Goal: Information Seeking & Learning: Check status

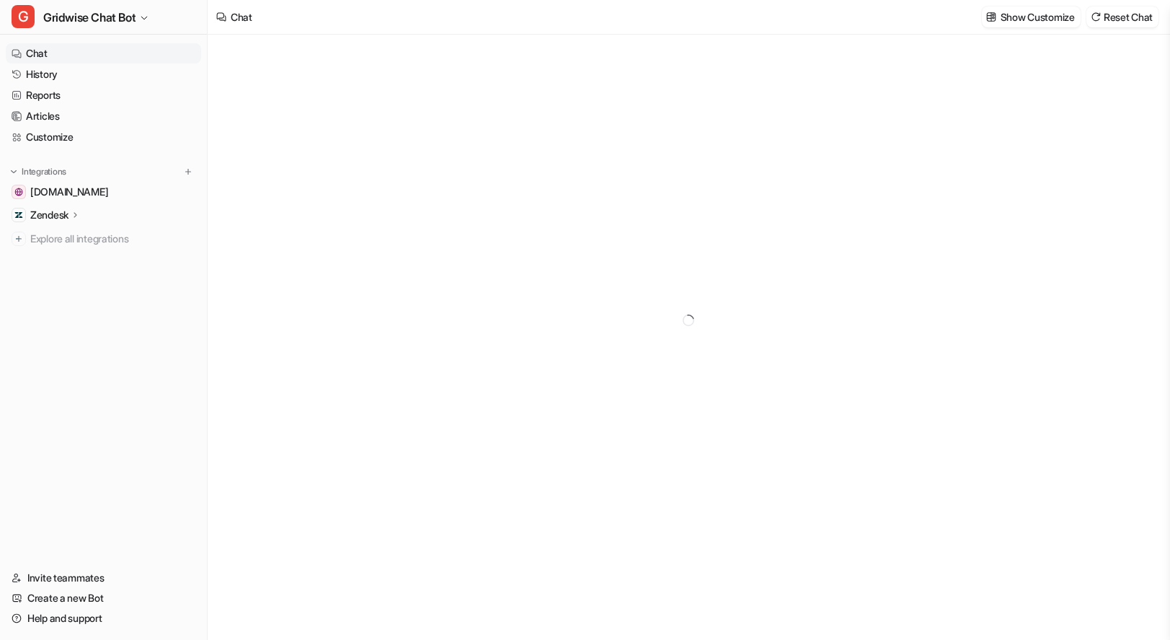
type textarea "**********"
click at [103, 2] on button "G Gridwise Chat Bot" at bounding box center [103, 17] width 207 height 35
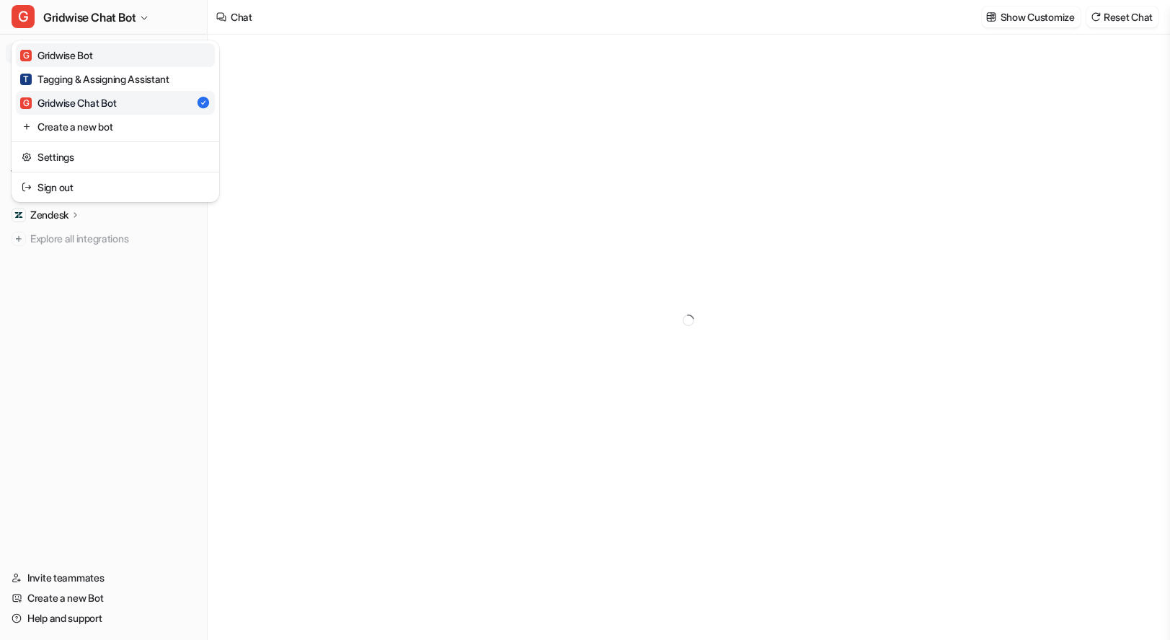
click at [92, 53] on div "G Gridwise Bot" at bounding box center [56, 55] width 73 height 15
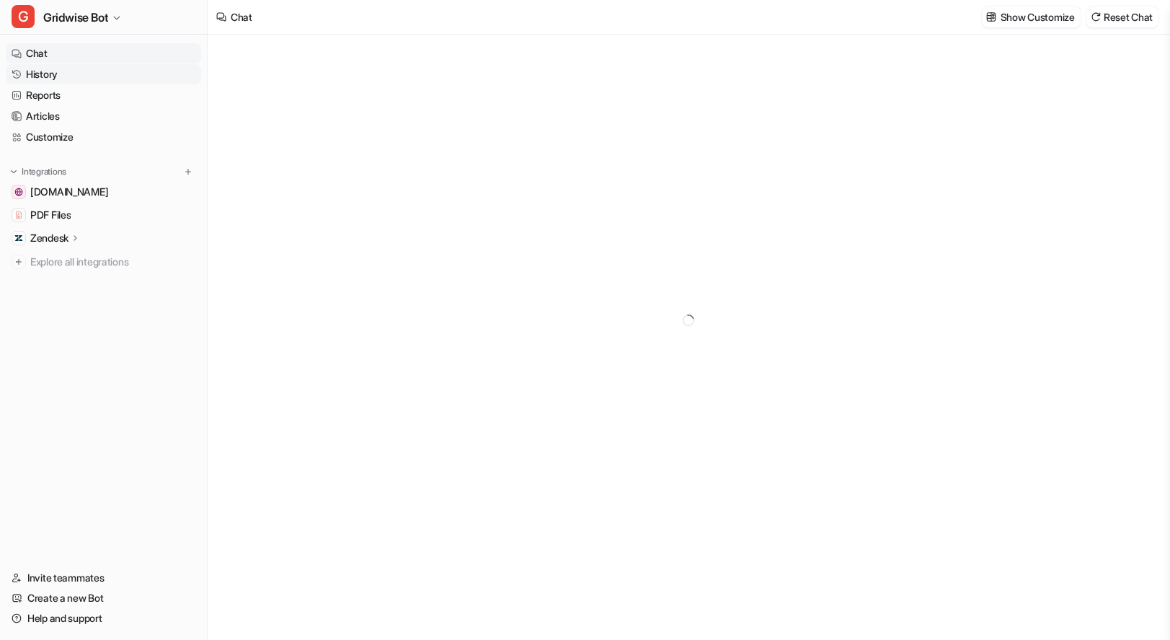
type textarea "**********"
click at [80, 73] on link "History" at bounding box center [103, 74] width 195 height 20
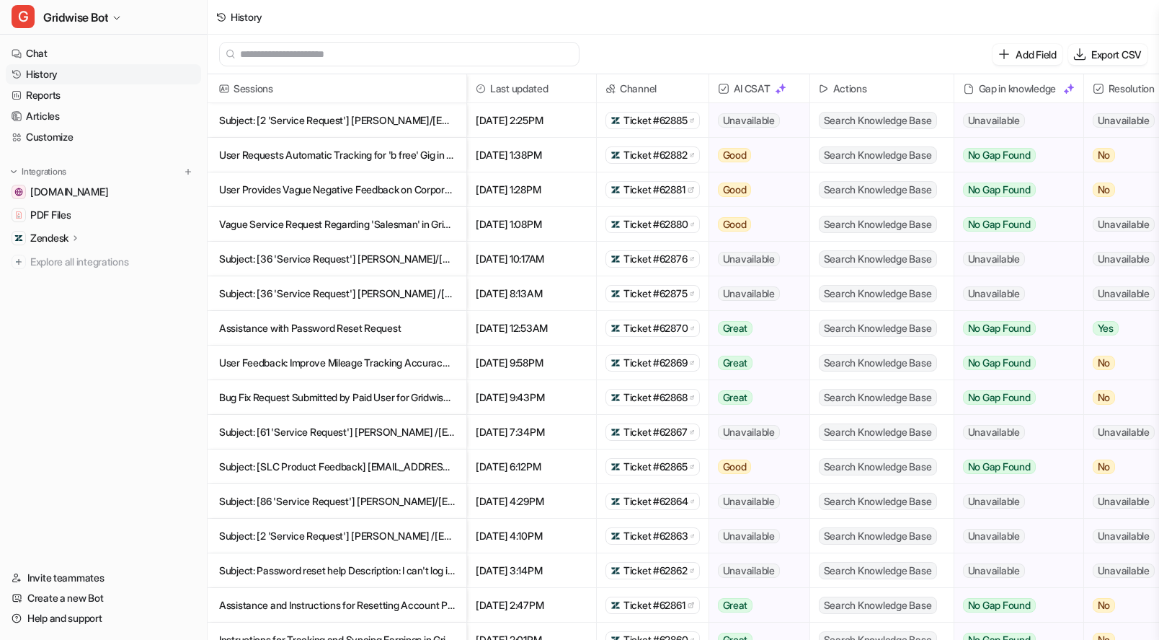
click at [346, 129] on p "Subject: [2 'Service Request'] [PERSON_NAME]/[EMAIL_ADDRESS][DOMAIN_NAME]> Desc…" at bounding box center [337, 120] width 236 height 35
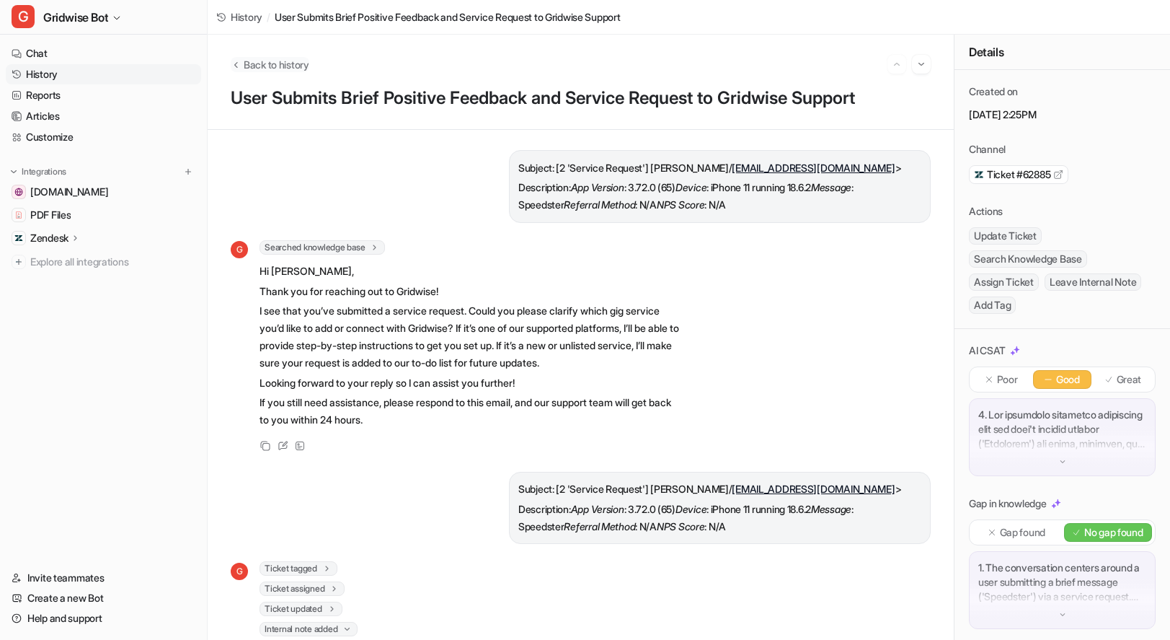
click at [265, 68] on span "Back to history" at bounding box center [277, 64] width 66 height 15
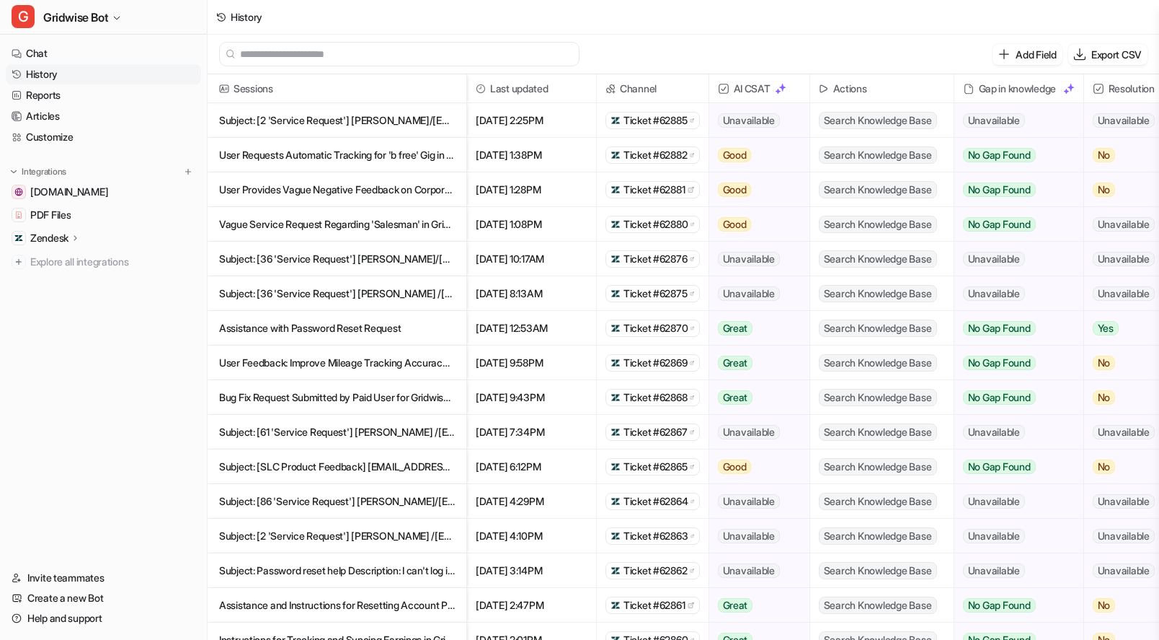
click at [348, 258] on p "Subject: [36 'Service Request'] [PERSON_NAME]/[EMAIL_ADDRESS][DOMAIN_NAME]> Des…" at bounding box center [337, 259] width 236 height 35
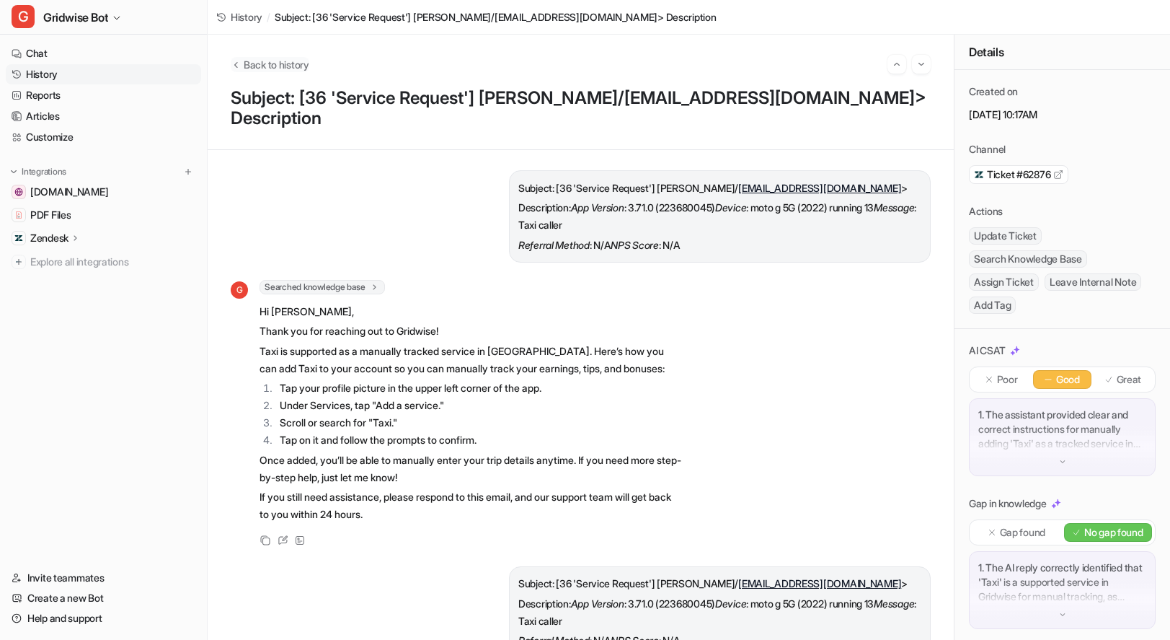
click at [309, 67] on span "Back to history" at bounding box center [277, 64] width 66 height 15
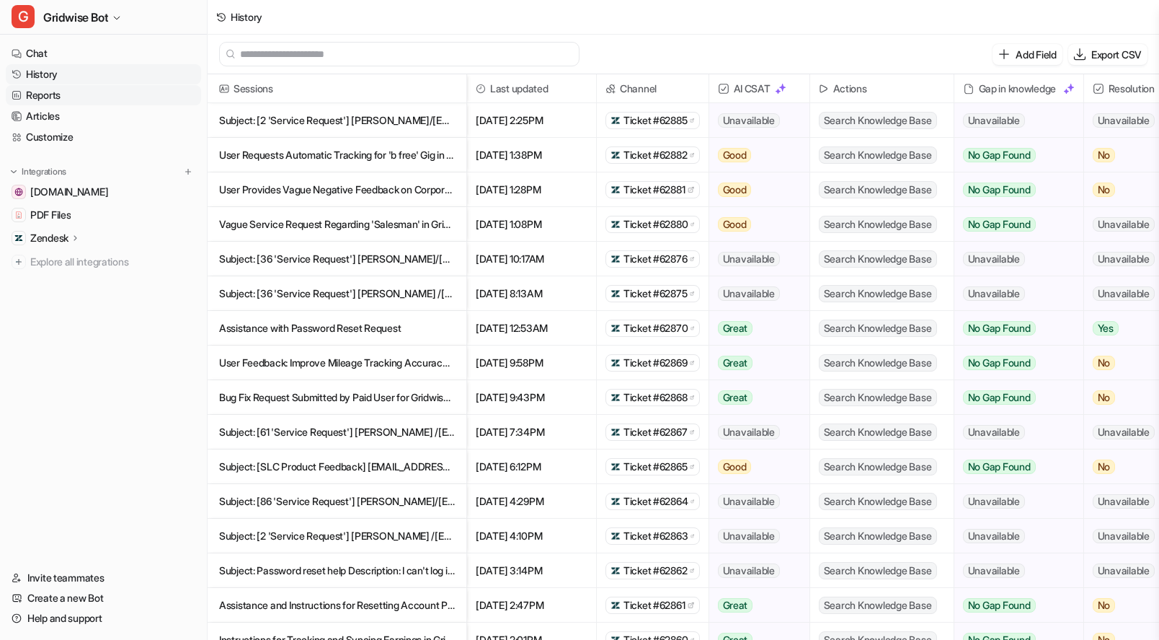
click at [49, 99] on link "Reports" at bounding box center [103, 95] width 195 height 20
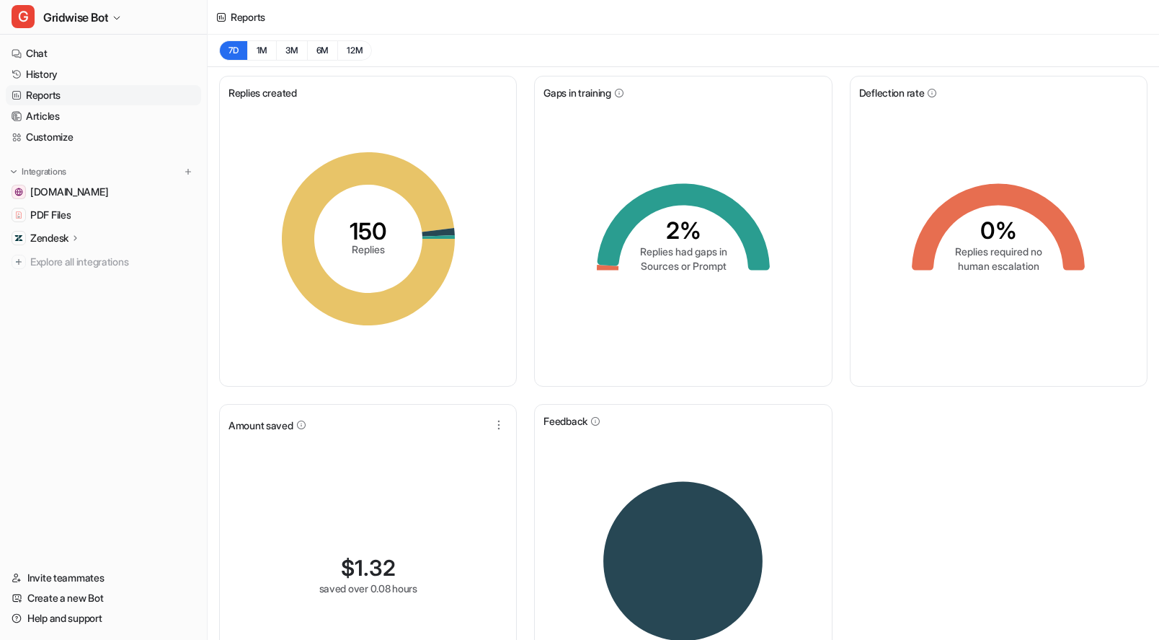
click at [1047, 375] on div "0% Replies required no human escalation" at bounding box center [998, 238] width 279 height 277
drag, startPoint x: 977, startPoint y: 257, endPoint x: 1078, endPoint y: 425, distance: 195.4
click at [1057, 282] on icon "0% Replies required no human escalation" at bounding box center [998, 239] width 216 height 216
click at [1073, 448] on div "Replies created 150 Replies Gaps in training 2% Replies had gaps in Sources or …" at bounding box center [684, 399] width 952 height 664
click at [1094, 498] on div "Replies created 150 Replies Gaps in training 2% Replies had gaps in Sources or …" at bounding box center [684, 399] width 952 height 664
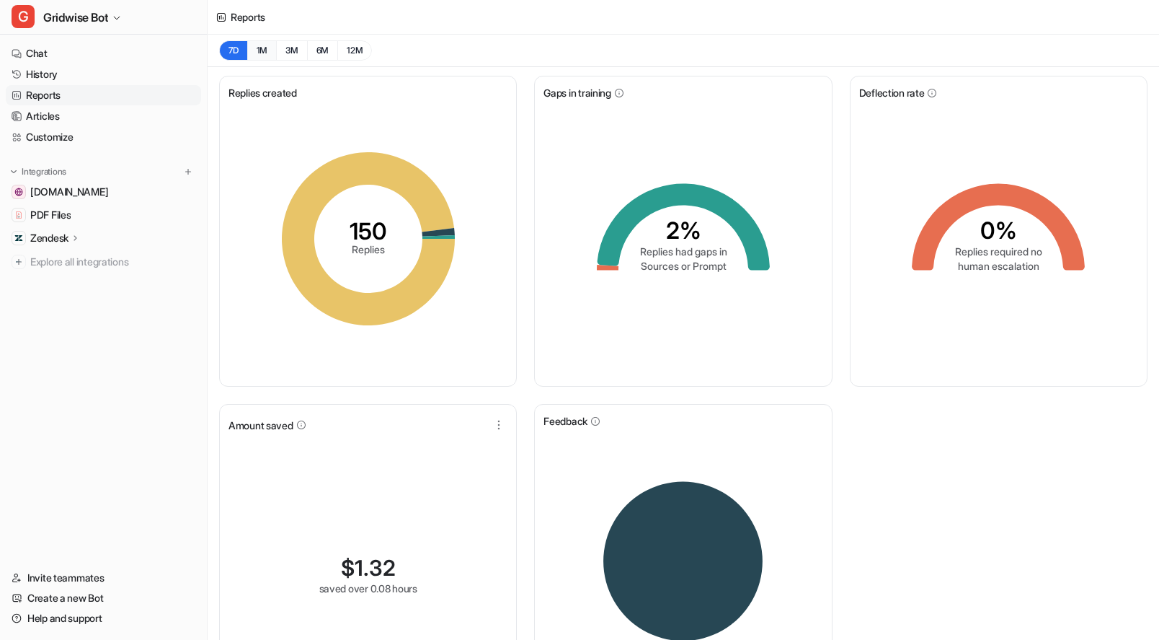
click at [260, 50] on button "1M" at bounding box center [262, 50] width 30 height 20
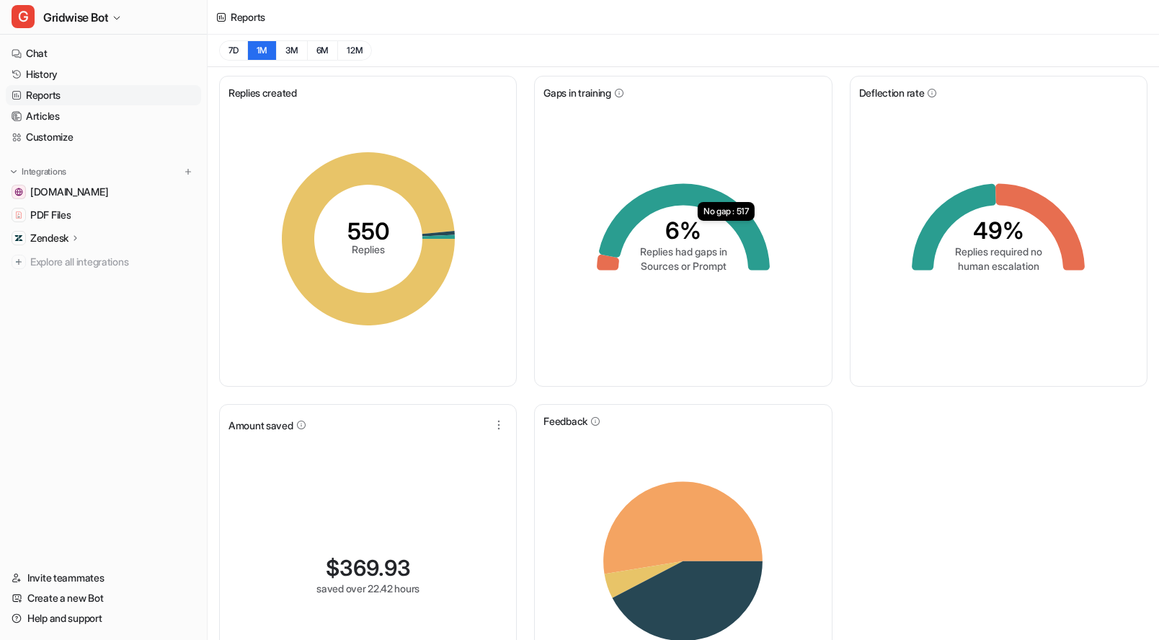
click at [984, 442] on div "Replies created 550 Replies Gaps in training 6% Replies had gaps in Sources or …" at bounding box center [684, 399] width 952 height 664
